Goal: Go to known website: Access a specific website the user already knows

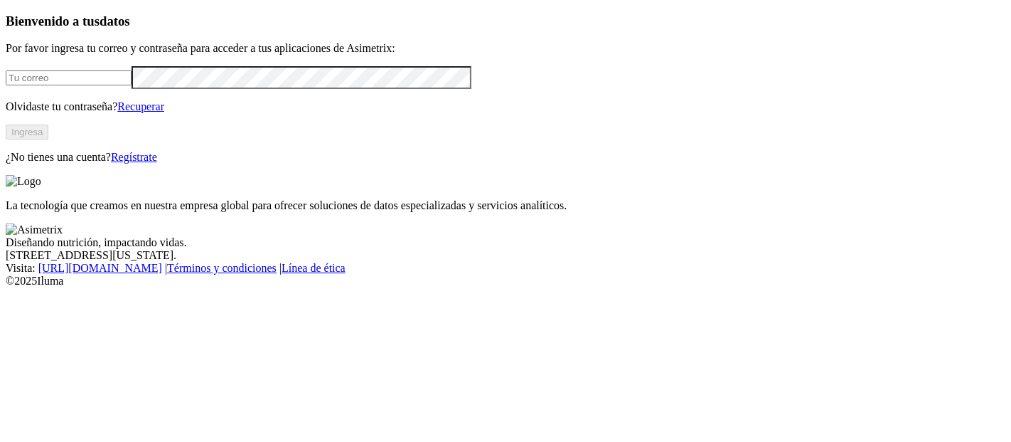
type input "[PERSON_NAME][EMAIL_ADDRESS][PERSON_NAME][DOMAIN_NAME]"
click at [48, 139] on button "Ingresa" at bounding box center [27, 131] width 43 height 15
